Goal: Use online tool/utility: Utilize a website feature to perform a specific function

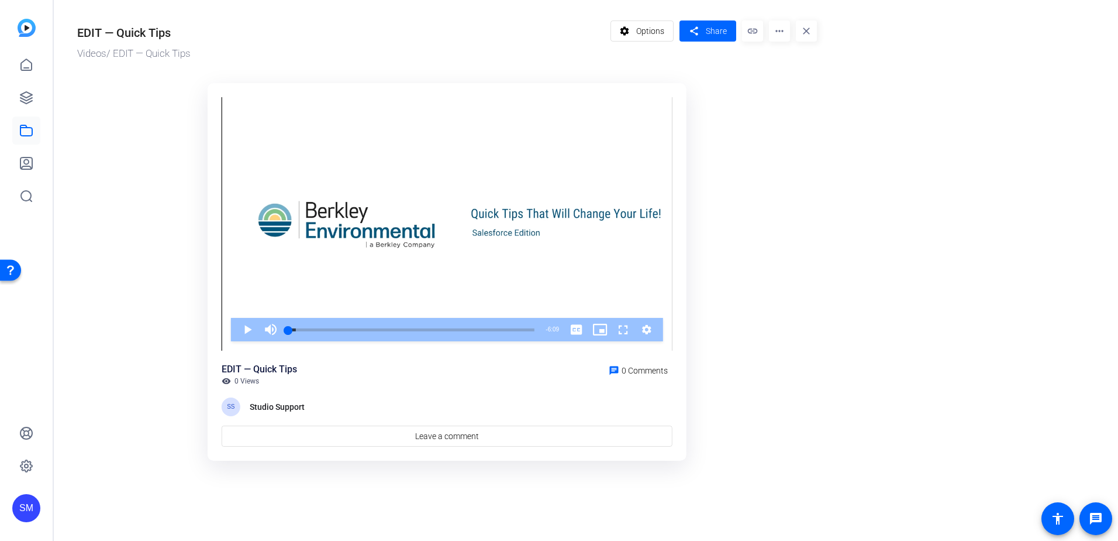
drag, startPoint x: 1017, startPoint y: 226, endPoint x: 918, endPoint y: 225, distance: 98.9
click at [1017, 223] on or-hosting-video-details "EDIT — Quick Tips Videos / EDIT — Quick Tips settings Options share Share link …" at bounding box center [583, 238] width 1059 height 477
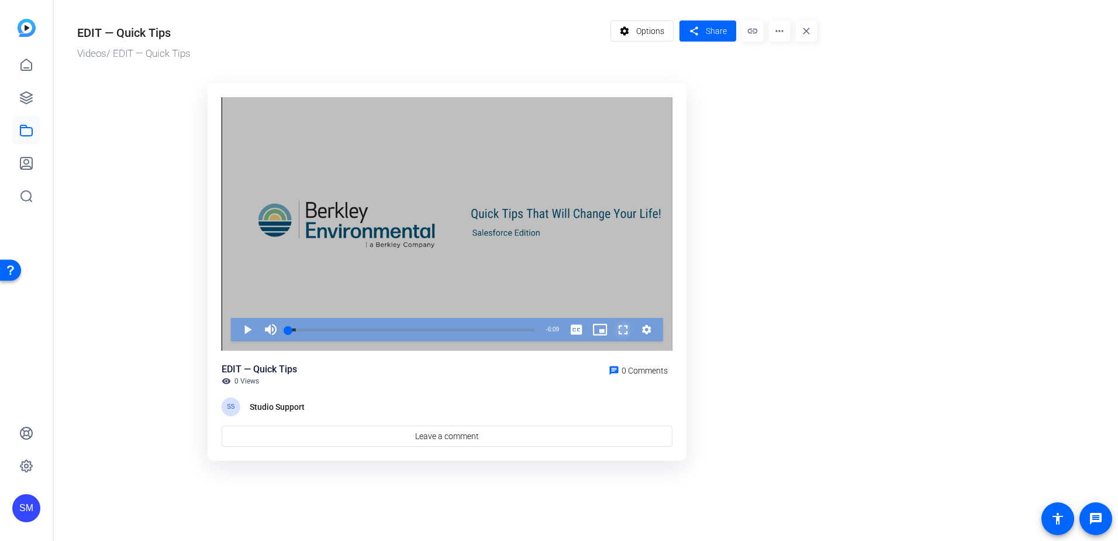
click at [612, 332] on span "Video Player" at bounding box center [612, 329] width 0 height 23
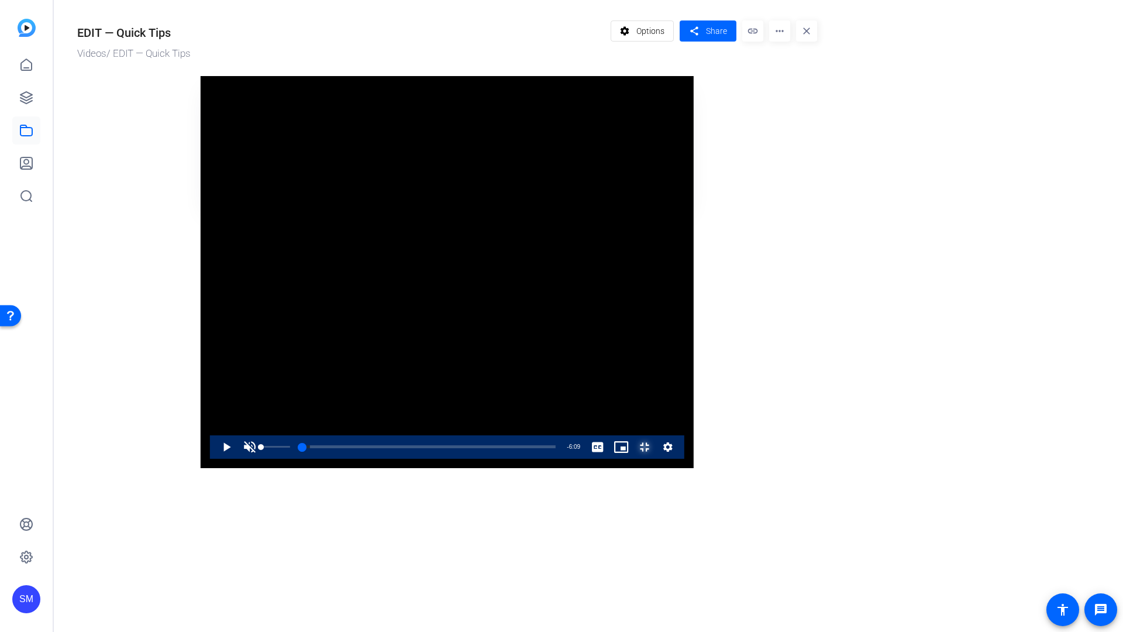
drag, startPoint x: 65, startPoint y: 612, endPoint x: 48, endPoint y: 614, distance: 17.1
click at [210, 459] on div "Play Unmute 0% Current Time 0:00 / Duration 6:09 Loaded : 3.02% 0:00 0:00 Strea…" at bounding box center [447, 446] width 474 height 23
click at [215, 459] on span "Video Player" at bounding box center [215, 446] width 0 height 23
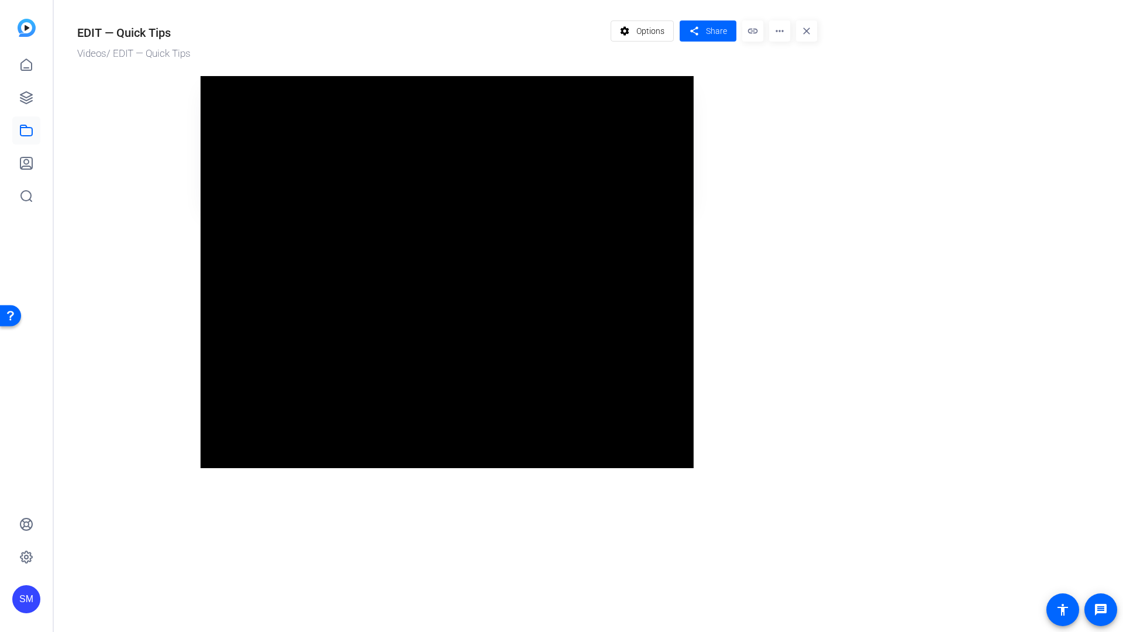
click at [201, 468] on video "Video Player" at bounding box center [447, 272] width 493 height 392
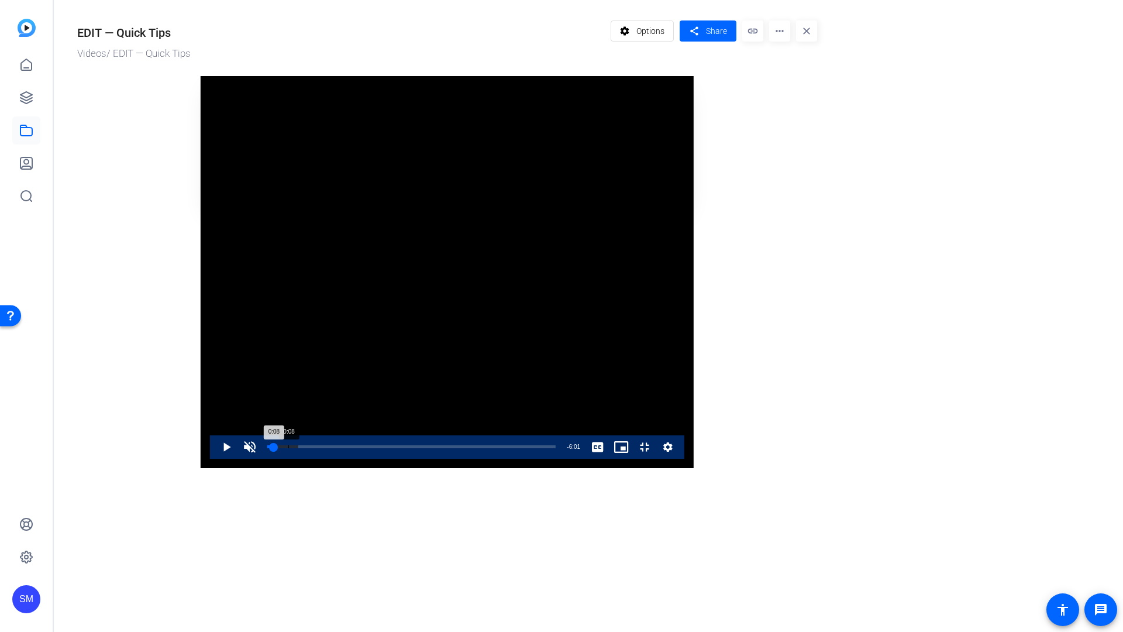
drag, startPoint x: 76, startPoint y: 610, endPoint x: 88, endPoint y: 607, distance: 11.9
click at [267, 448] on div "0:08" at bounding box center [270, 446] width 6 height 3
drag, startPoint x: 91, startPoint y: 609, endPoint x: 202, endPoint y: 618, distance: 111.5
click at [267, 448] on div "Loaded : 16.46% 0:52 0:51" at bounding box center [411, 446] width 288 height 3
drag, startPoint x: 210, startPoint y: 608, endPoint x: 459, endPoint y: 625, distance: 249.8
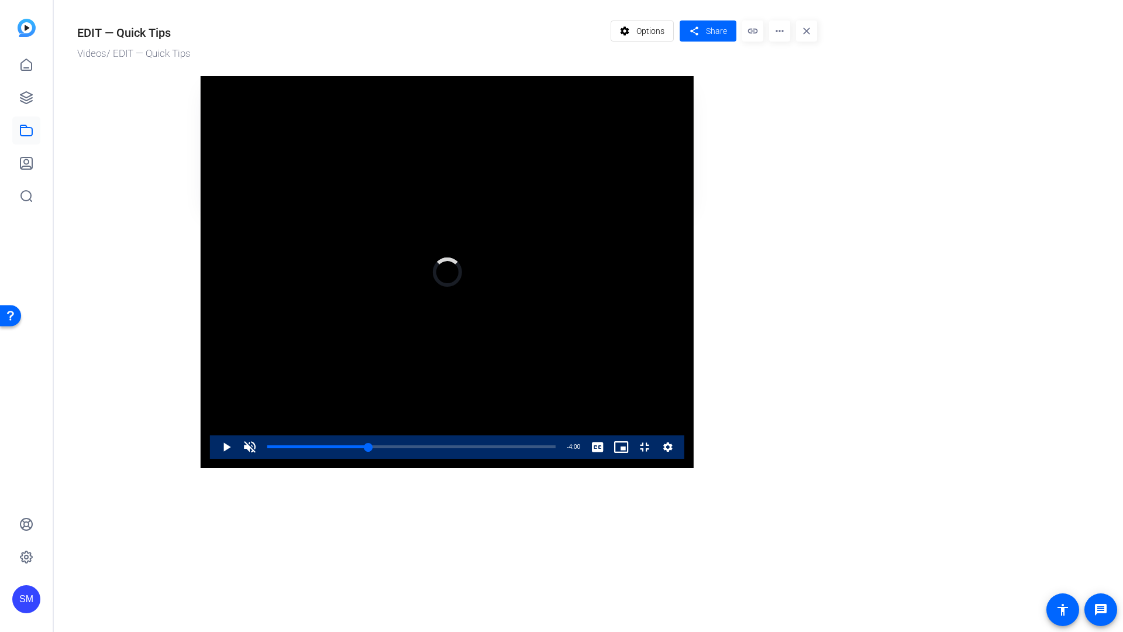
click at [459, 468] on div "Video Player is loading. Play Video Play Unmute 0% Current Time 2:09 / Duration…" at bounding box center [447, 272] width 493 height 392
drag, startPoint x: 459, startPoint y: 611, endPoint x: 537, endPoint y: 615, distance: 77.9
click at [537, 448] on div "Loaded : 0.00% 3:09 2:44" at bounding box center [411, 446] width 288 height 3
drag, startPoint x: 538, startPoint y: 610, endPoint x: 947, endPoint y: 609, distance: 408.9
click at [556, 448] on div "Loaded : 0.00% 5:54 3:23" at bounding box center [411, 446] width 288 height 3
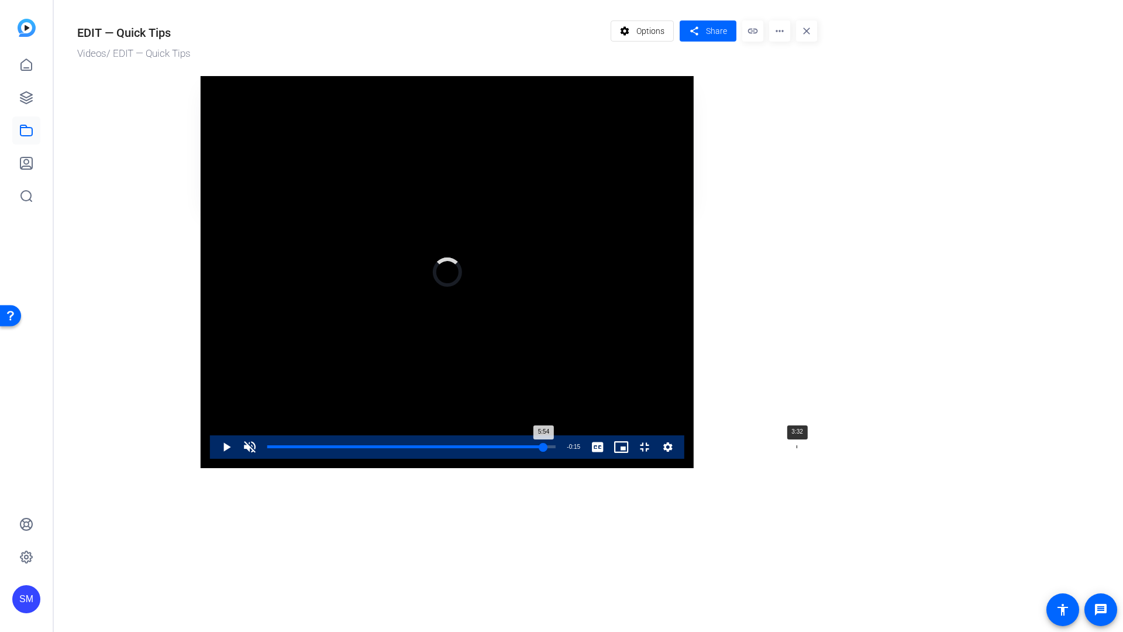
click at [562, 459] on div "Loaded : 0.00% 3:32 5:54" at bounding box center [411, 446] width 300 height 23
click at [215, 459] on span "Video Player" at bounding box center [215, 446] width 0 height 23
drag, startPoint x: 718, startPoint y: 610, endPoint x: 896, endPoint y: 610, distance: 178.4
click at [528, 448] on div "5:33" at bounding box center [397, 446] width 260 height 3
click at [556, 448] on div "Loaded : 100.00% 5:32 5:32" at bounding box center [411, 446] width 288 height 3
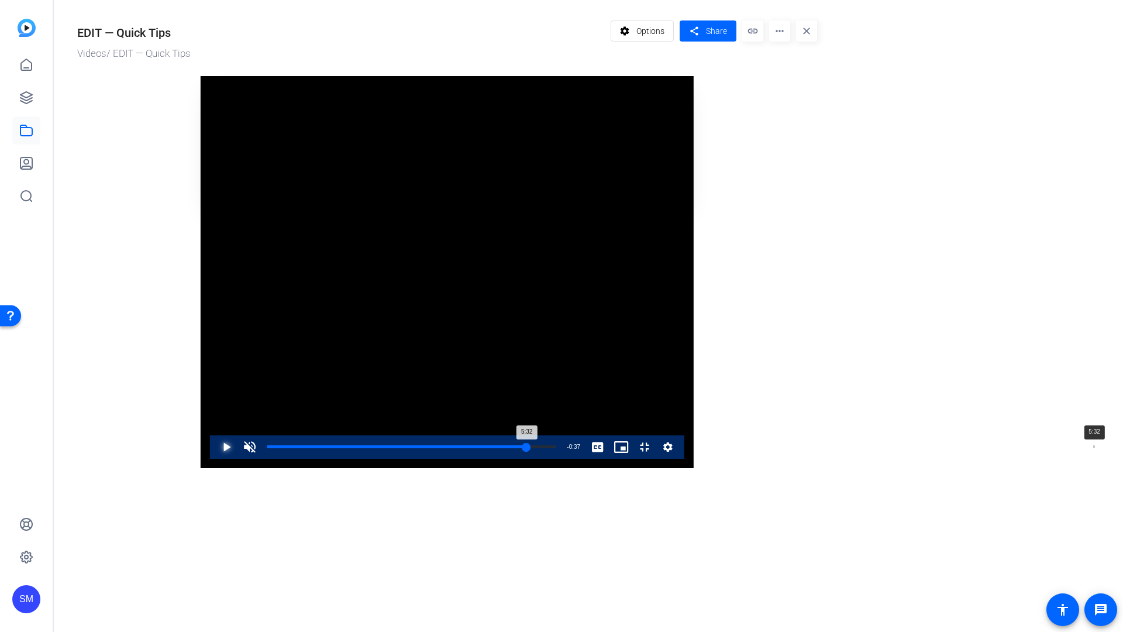
click at [556, 448] on div "Loaded : 100.00% 5:32 5:32" at bounding box center [411, 446] width 288 height 3
drag, startPoint x: 901, startPoint y: 612, endPoint x: 751, endPoint y: 599, distance: 151.5
click at [562, 459] on div "Loaded : 0.00% 4:35 5:20" at bounding box center [411, 446] width 300 height 23
drag, startPoint x: 863, startPoint y: 608, endPoint x: 794, endPoint y: 610, distance: 69.7
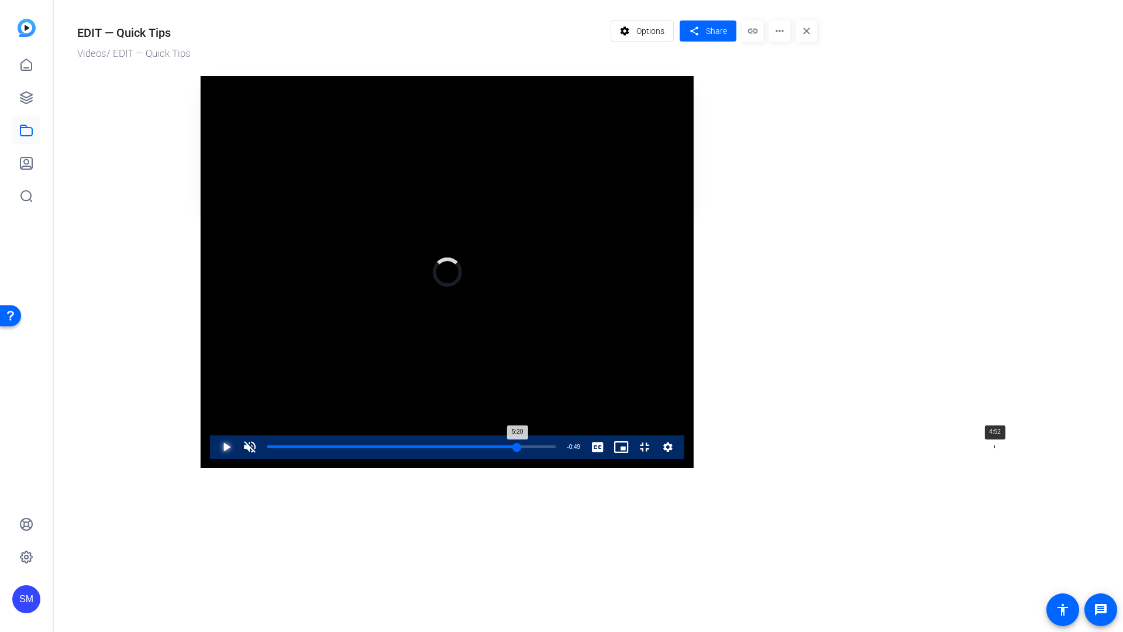
click at [562, 459] on div "Loaded : 0.00% 4:52 5:20" at bounding box center [411, 446] width 300 height 23
click at [493, 448] on div "4:48" at bounding box center [379, 446] width 225 height 3
drag, startPoint x: 786, startPoint y: 609, endPoint x: 757, endPoint y: 620, distance: 31.3
click at [556, 448] on div "Loaded : 0.00% 4:37 4:40" at bounding box center [411, 446] width 288 height 3
drag, startPoint x: 756, startPoint y: 608, endPoint x: 731, endPoint y: 607, distance: 25.2
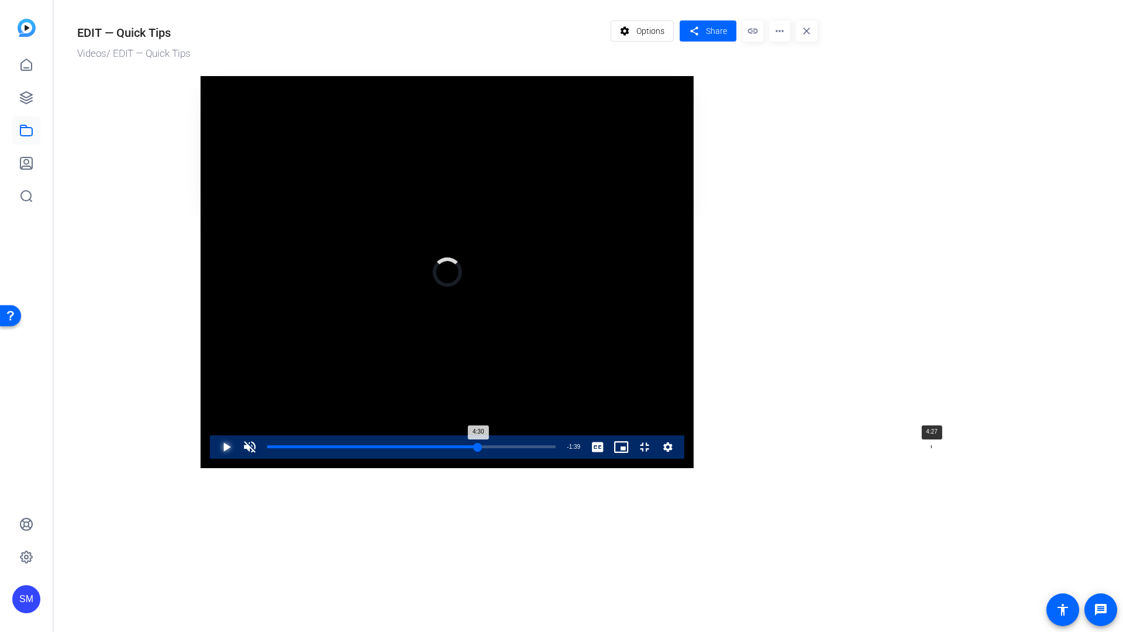
click at [562, 459] on div "Loaded : 0.00% 4:27 4:30" at bounding box center [411, 446] width 300 height 23
drag, startPoint x: 734, startPoint y: 610, endPoint x: 698, endPoint y: 610, distance: 35.1
click at [556, 448] on div "Loaded : 0.00% 4:14 4:20" at bounding box center [411, 446] width 288 height 3
drag, startPoint x: 699, startPoint y: 613, endPoint x: 668, endPoint y: 617, distance: 31.3
click at [556, 448] on div "Loaded : 0.00% 4:02 4:13" at bounding box center [411, 446] width 288 height 3
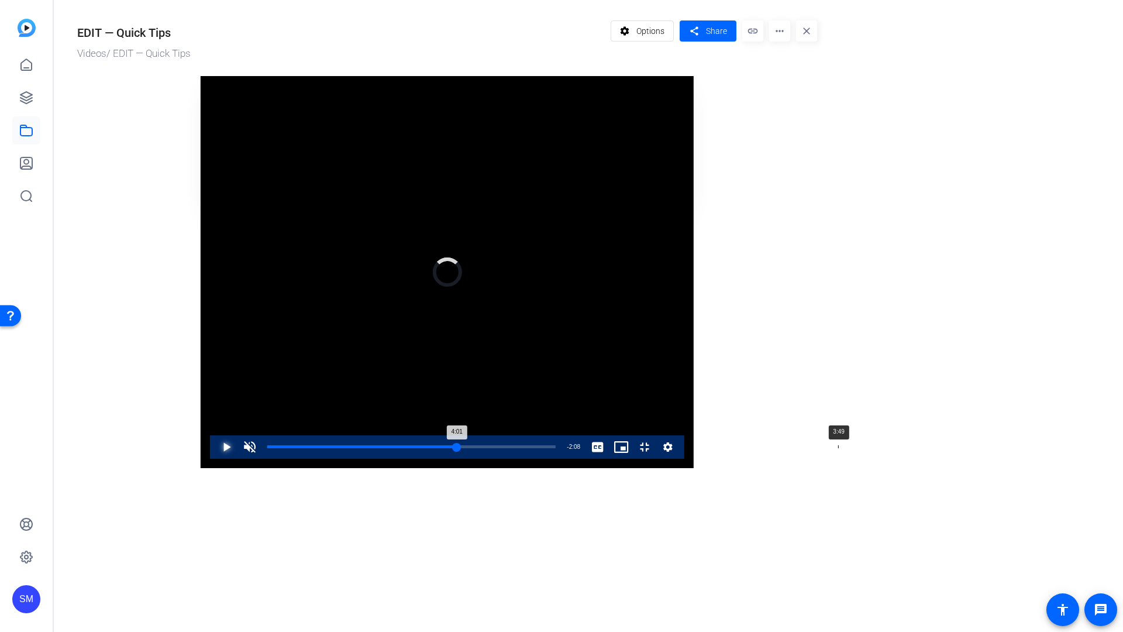
drag, startPoint x: 666, startPoint y: 611, endPoint x: 638, endPoint y: 617, distance: 29.1
click at [556, 448] on div "Loaded : 0.00% 3:49 4:01" at bounding box center [411, 446] width 288 height 3
drag, startPoint x: 63, startPoint y: 610, endPoint x: 51, endPoint y: 616, distance: 13.1
click at [238, 459] on div "Unmute 0%" at bounding box center [267, 446] width 58 height 23
drag, startPoint x: 653, startPoint y: 610, endPoint x: 607, endPoint y: 621, distance: 47.5
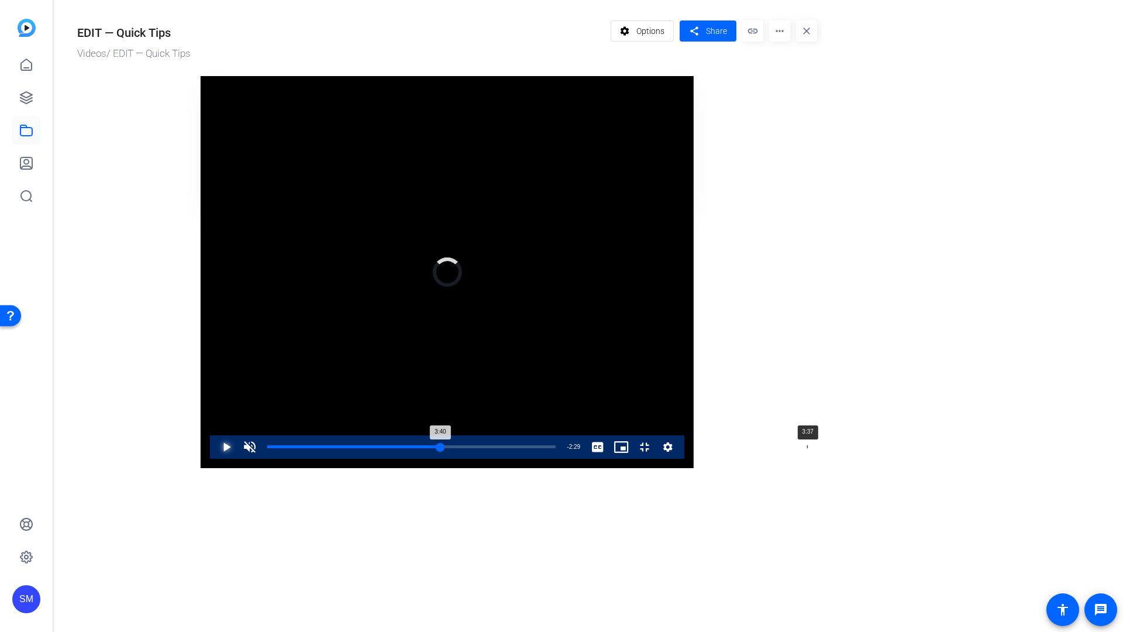
click at [556, 448] on div "Loaded : 0.00% 3:37 3:40" at bounding box center [411, 446] width 288 height 3
drag, startPoint x: 604, startPoint y: 611, endPoint x: 578, endPoint y: 620, distance: 27.2
click at [556, 448] on div "Loaded : 0.00% 3:25 3:31" at bounding box center [411, 446] width 288 height 3
drag, startPoint x: 580, startPoint y: 612, endPoint x: 557, endPoint y: 615, distance: 23.0
click at [556, 448] on div "Loaded : 0.00% 3:17 3:20" at bounding box center [411, 446] width 288 height 3
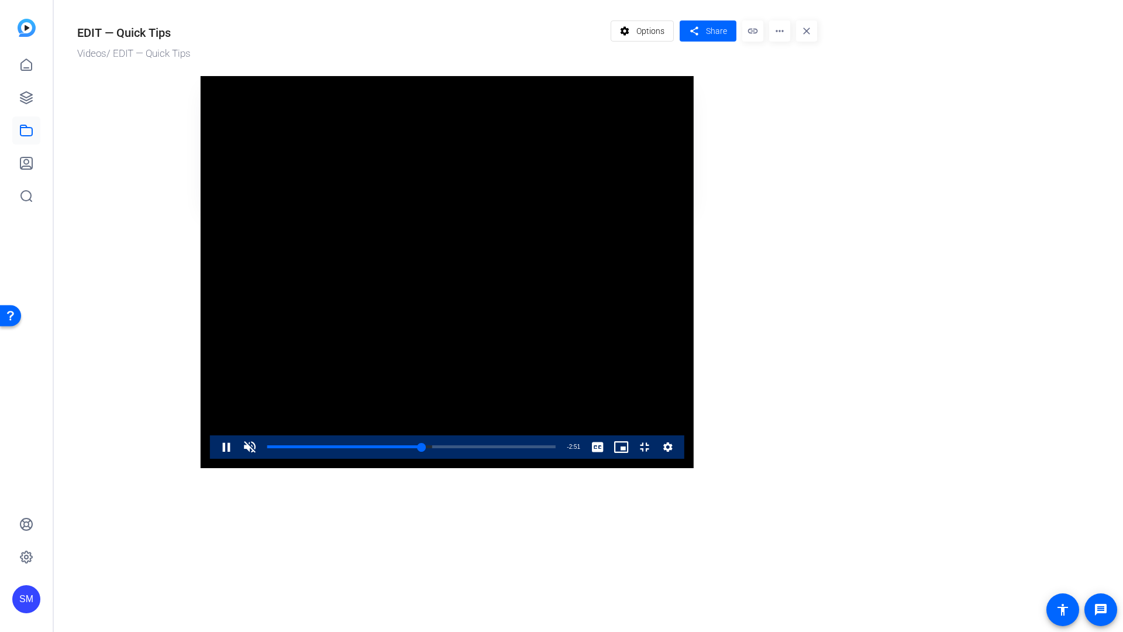
click at [383, 468] on video "Video Player" at bounding box center [447, 272] width 493 height 392
click at [215, 459] on span "Video Player" at bounding box center [215, 446] width 0 height 23
drag, startPoint x: 566, startPoint y: 610, endPoint x: 560, endPoint y: 611, distance: 6.0
click at [423, 448] on div "3:19" at bounding box center [345, 446] width 156 height 3
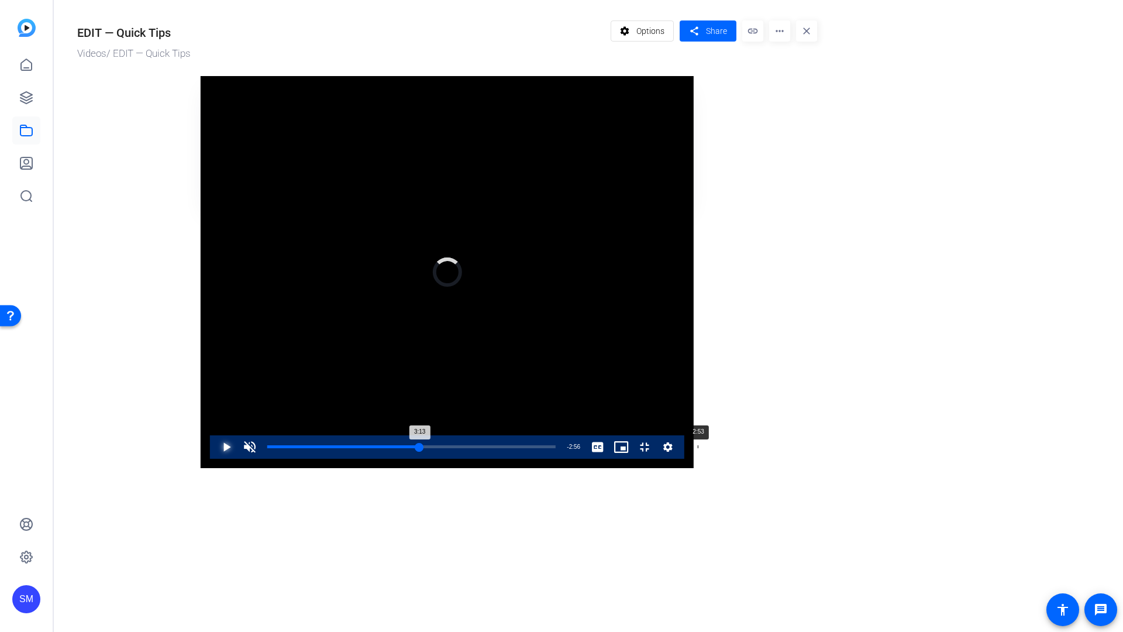
drag, startPoint x: 560, startPoint y: 610, endPoint x: 497, endPoint y: 614, distance: 63.4
click at [497, 448] on div "Loaded : 0.00% 2:53 3:13" at bounding box center [411, 446] width 288 height 3
click at [224, 219] on video "Video Player" at bounding box center [447, 272] width 493 height 392
click at [290, 322] on video "Video Player" at bounding box center [447, 272] width 493 height 392
drag, startPoint x: 505, startPoint y: 613, endPoint x: 554, endPoint y: 605, distance: 49.7
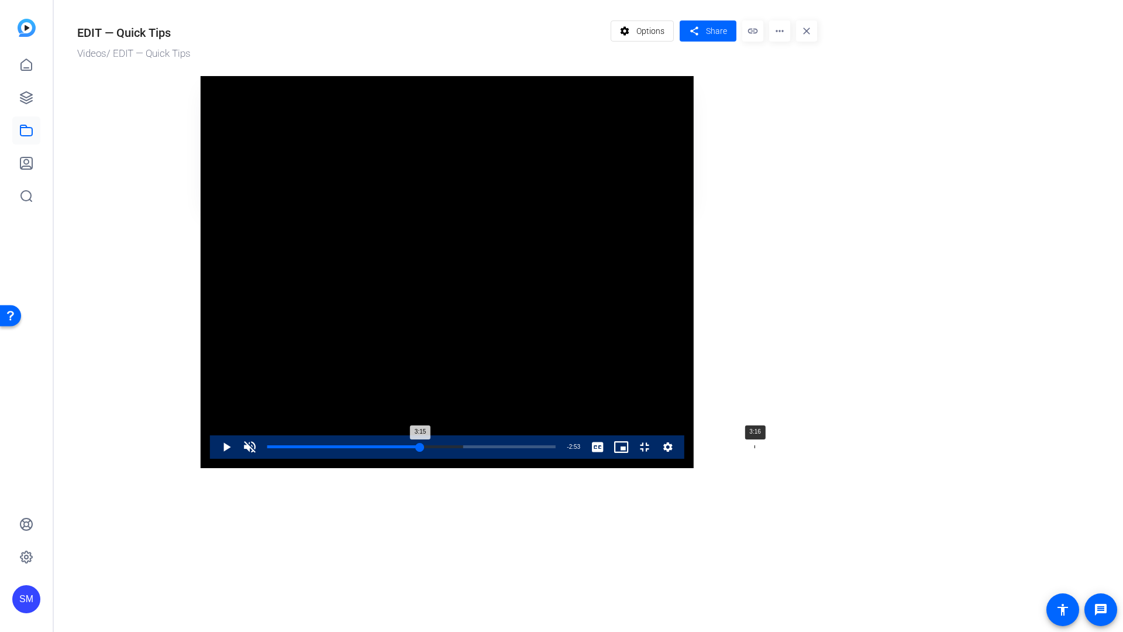
click at [554, 459] on div "Loaded : 68.02% 3:16 3:15" at bounding box center [411, 446] width 300 height 23
drag, startPoint x: 549, startPoint y: 607, endPoint x: 535, endPoint y: 608, distance: 13.5
click at [414, 448] on div "3:08" at bounding box center [340, 446] width 147 height 3
drag, startPoint x: 544, startPoint y: 613, endPoint x: 562, endPoint y: 612, distance: 17.6
click at [422, 448] on div "3:18" at bounding box center [344, 446] width 155 height 3
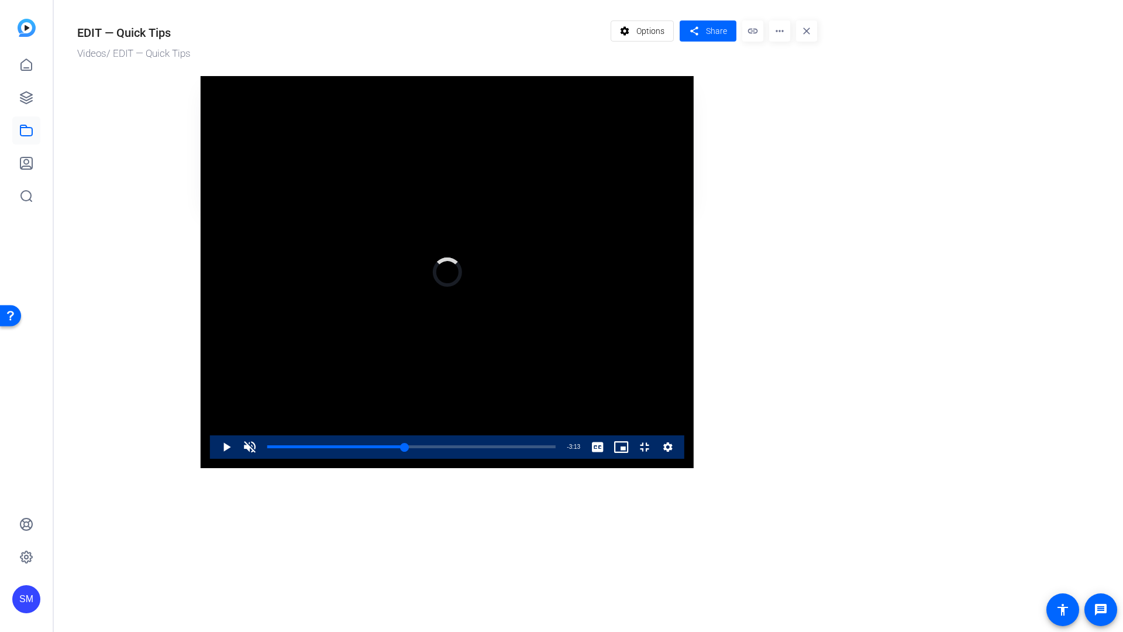
drag, startPoint x: 564, startPoint y: 612, endPoint x: 397, endPoint y: 627, distance: 167.4
click at [397, 468] on div "Video Player is loading. Play Video Play Unmute 0% Current Time 2:56 / Duration…" at bounding box center [447, 272] width 493 height 392
drag, startPoint x: 387, startPoint y: 611, endPoint x: 66, endPoint y: 611, distance: 320.6
click at [261, 459] on div "Loaded : 0.00% 0:00 2:12" at bounding box center [411, 446] width 300 height 23
click at [215, 459] on span "Video Player" at bounding box center [215, 446] width 0 height 23
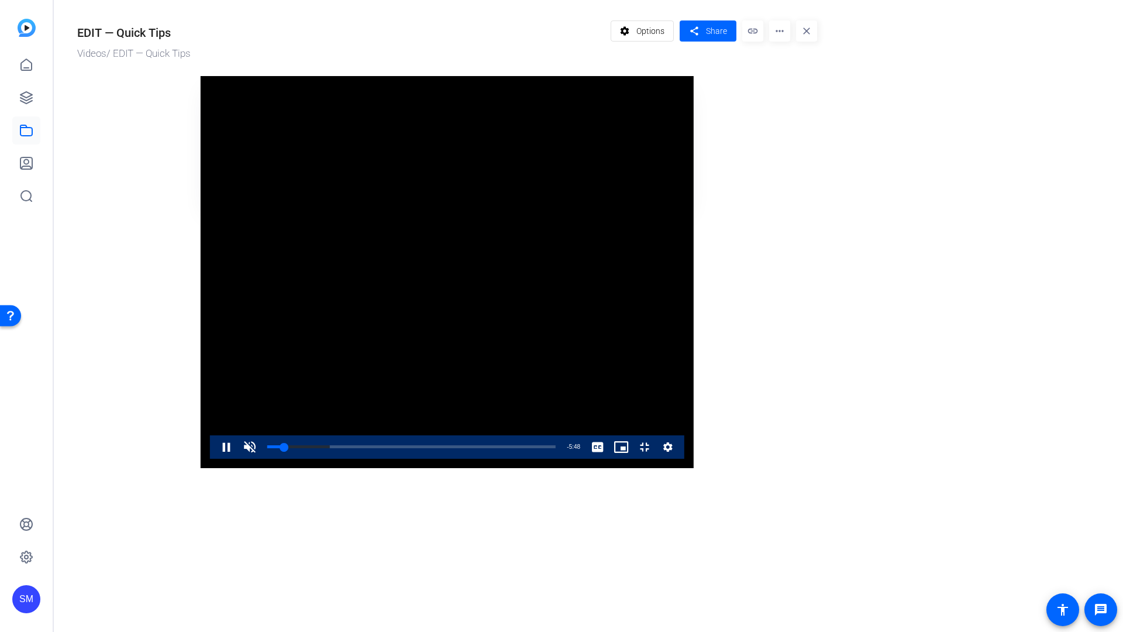
click at [428, 326] on video "Video Player" at bounding box center [447, 272] width 493 height 392
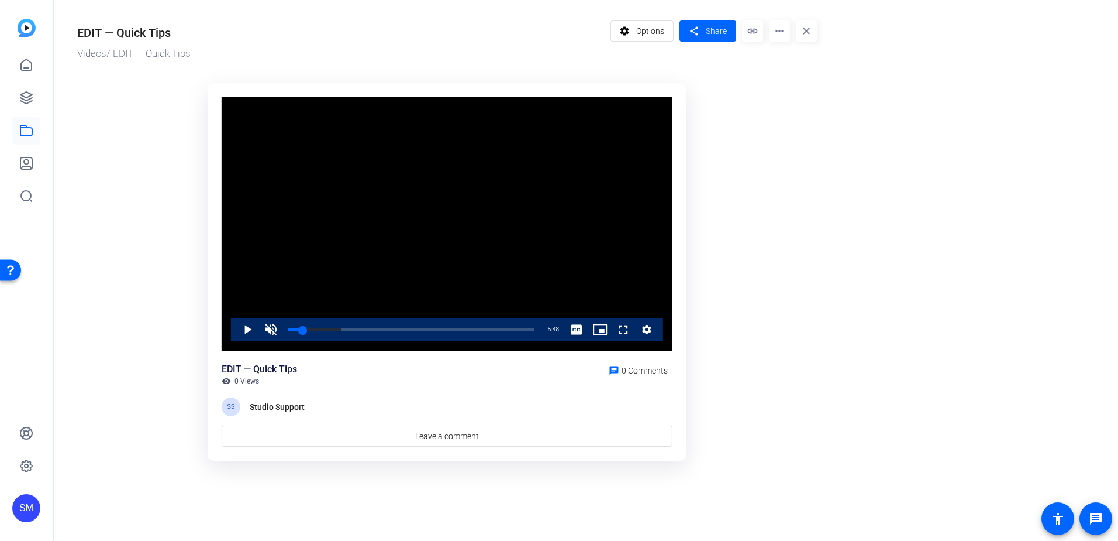
click at [29, 26] on img at bounding box center [27, 28] width 18 height 18
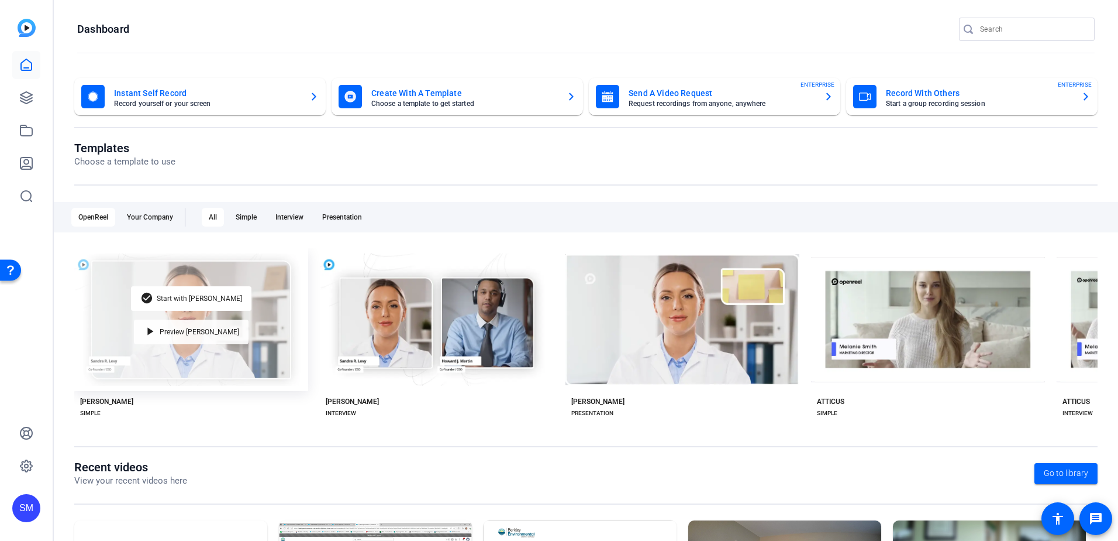
click at [189, 329] on span "Preview [PERSON_NAME]" at bounding box center [200, 331] width 80 height 7
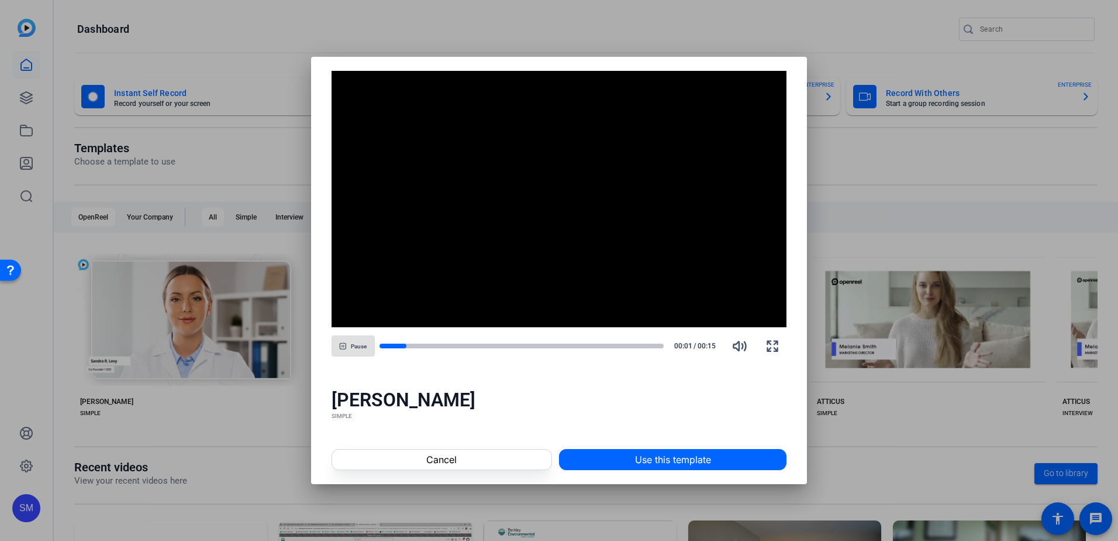
click at [353, 337] on span "button" at bounding box center [353, 346] width 42 height 28
click at [753, 465] on span at bounding box center [673, 459] width 226 height 28
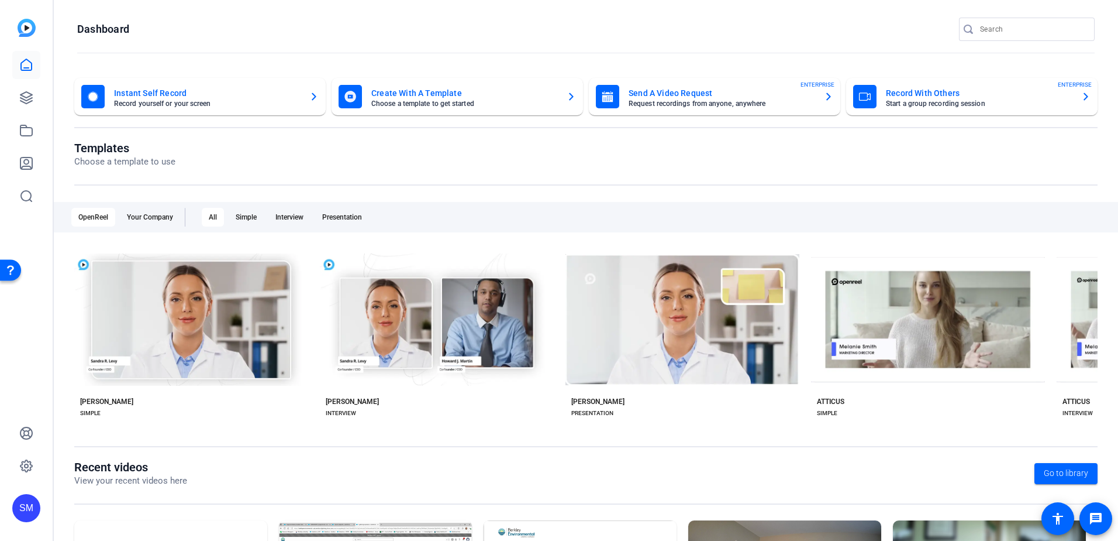
click at [546, 143] on openreel-page-title "Templates Choose a template to use" at bounding box center [586, 154] width 1024 height 27
click at [39, 168] on link at bounding box center [26, 163] width 28 height 28
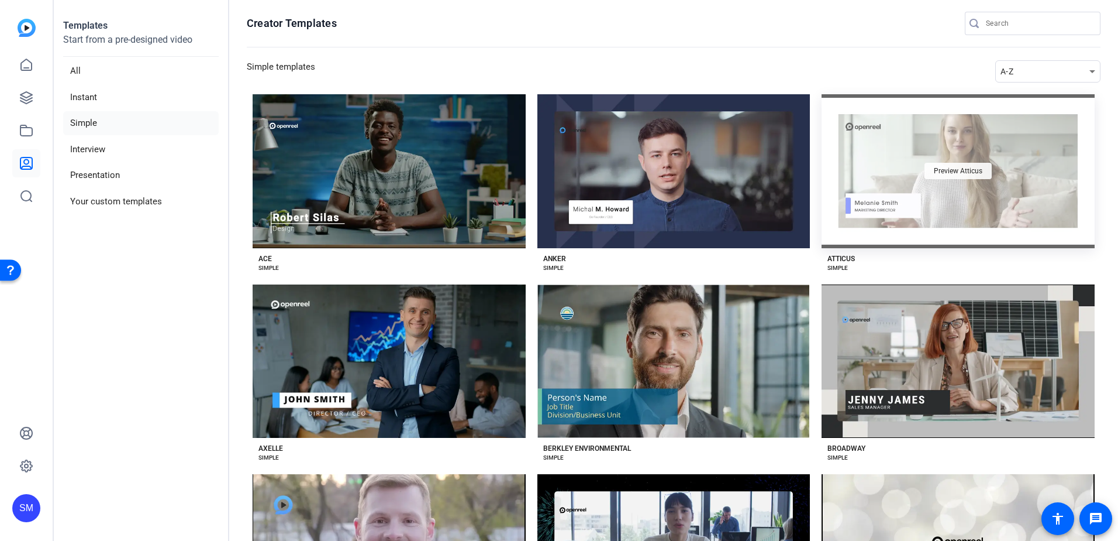
click at [953, 168] on span "Preview Atticus" at bounding box center [958, 170] width 49 height 7
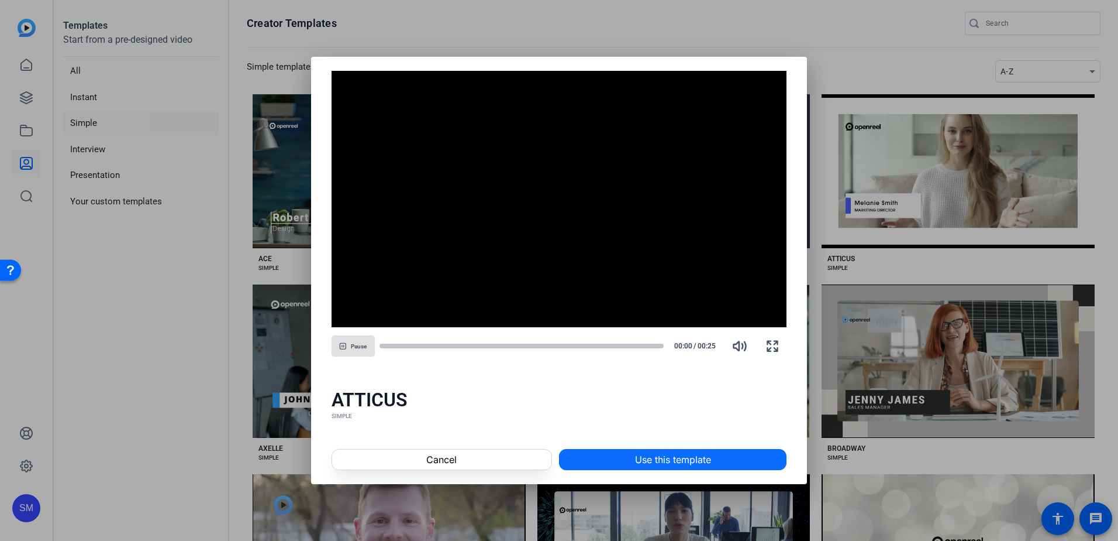
click at [672, 460] on span "Use this template" at bounding box center [673, 459] width 76 height 14
